Goal: Information Seeking & Learning: Compare options

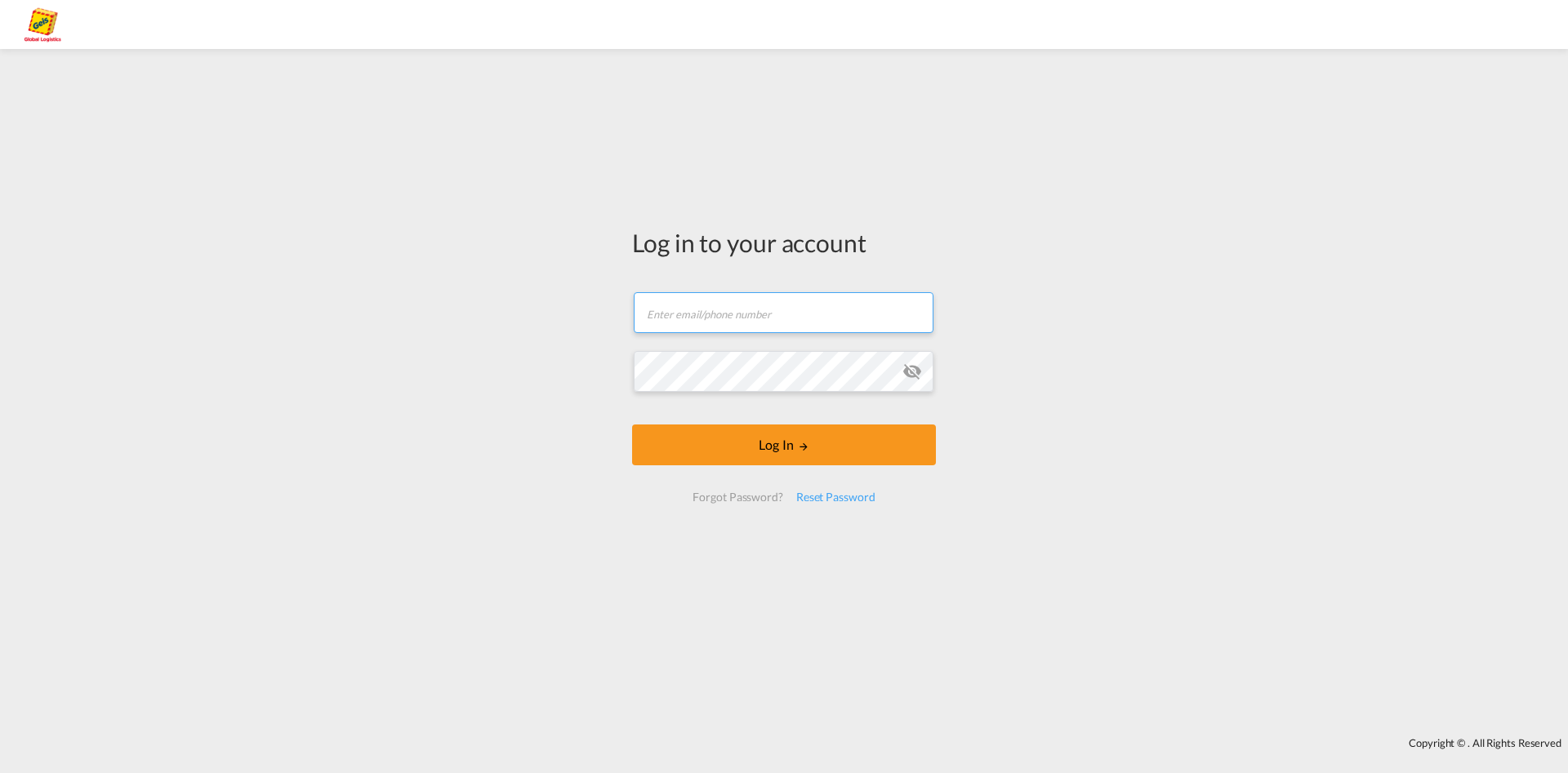
click at [775, 321] on input "text" at bounding box center [783, 313] width 299 height 41
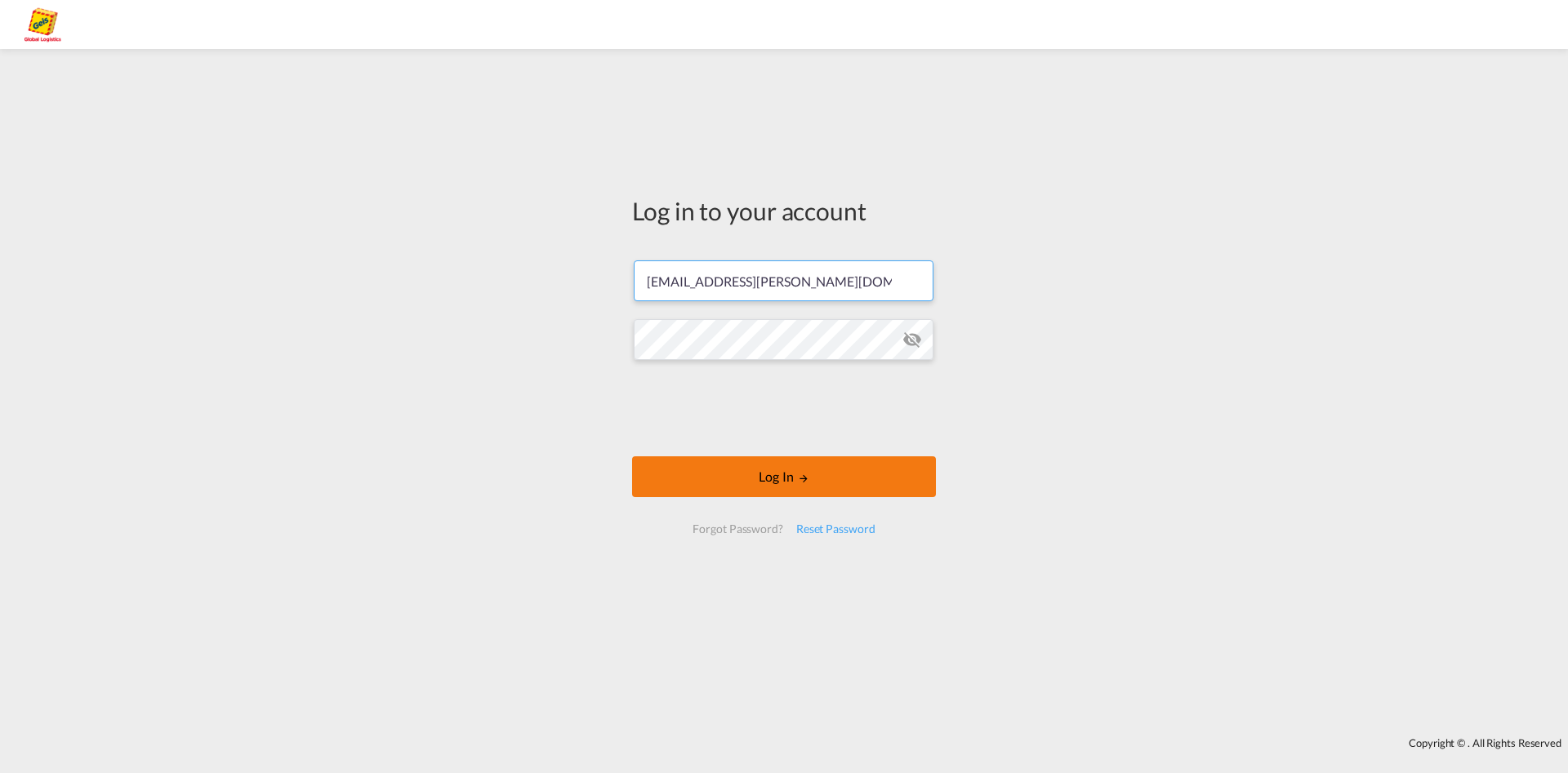
type input "[EMAIL_ADDRESS][PERSON_NAME][DOMAIN_NAME]"
click at [792, 478] on button "Log In" at bounding box center [784, 476] width 304 height 41
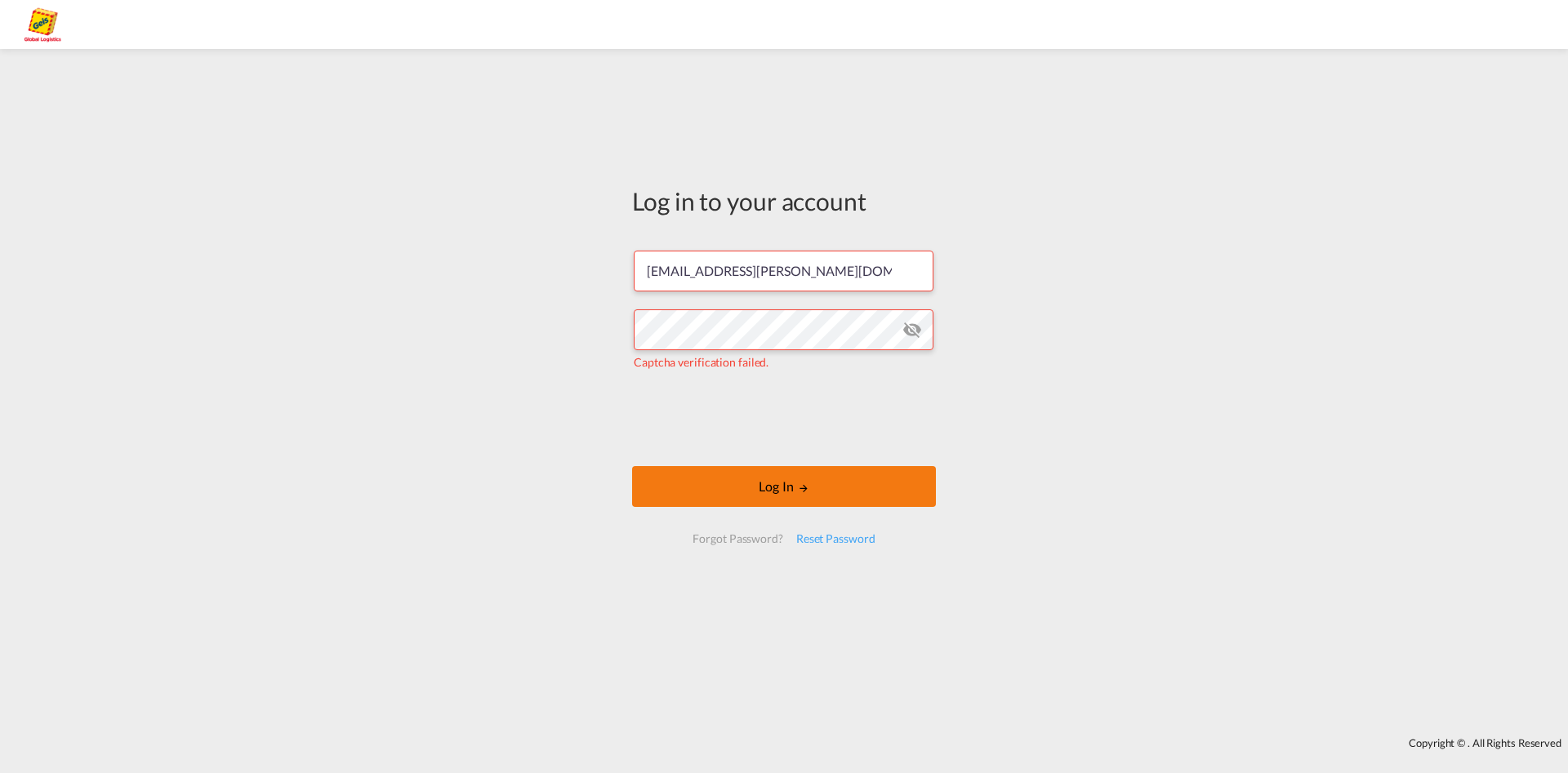
click at [822, 494] on button "Log In" at bounding box center [784, 486] width 304 height 41
